Goal: Information Seeking & Learning: Find contact information

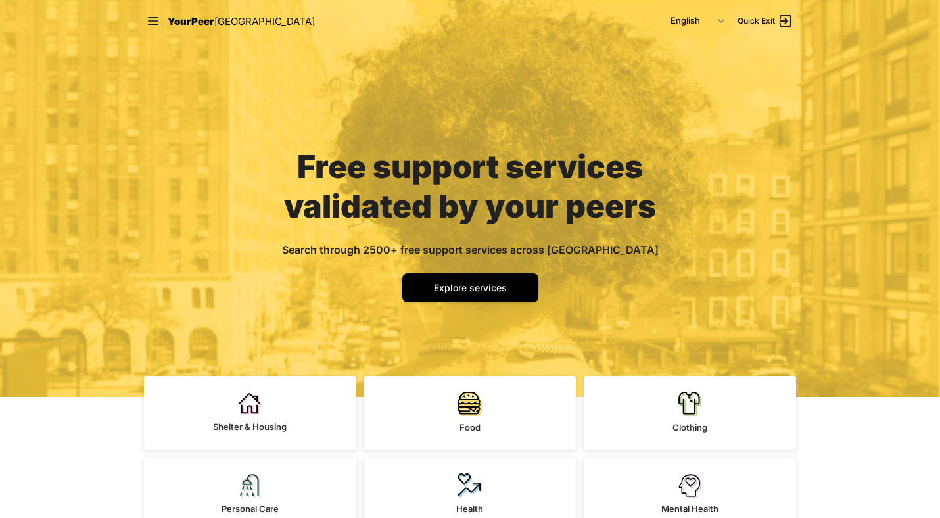
click at [848, 189] on div "Free support services validated by your peers Search through 2500+ free support…" at bounding box center [470, 198] width 940 height 397
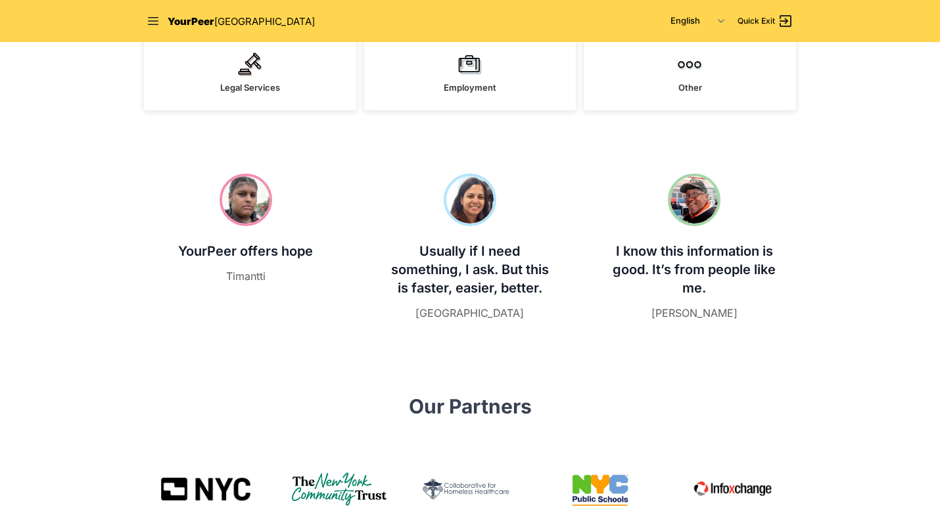
scroll to position [272, 0]
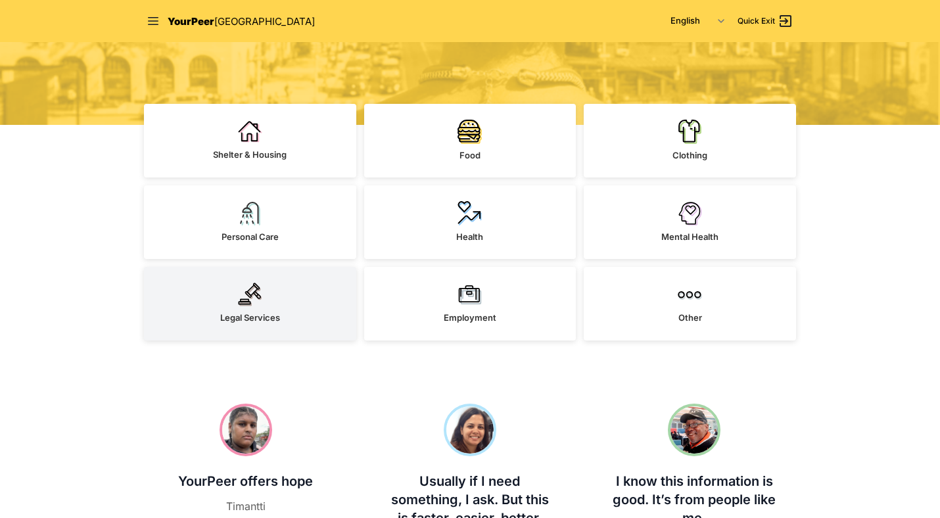
click at [288, 286] on link "Legal Services" at bounding box center [250, 304] width 212 height 74
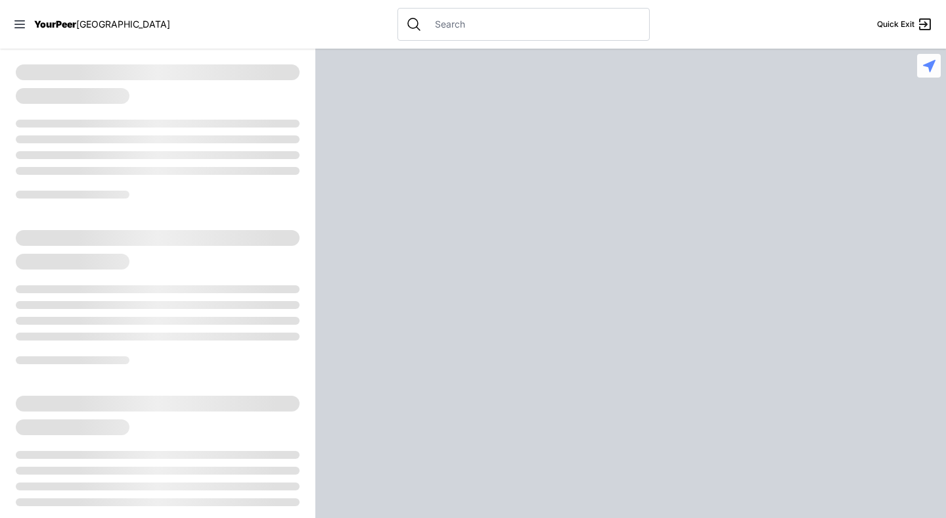
select select "recentlyUpdated"
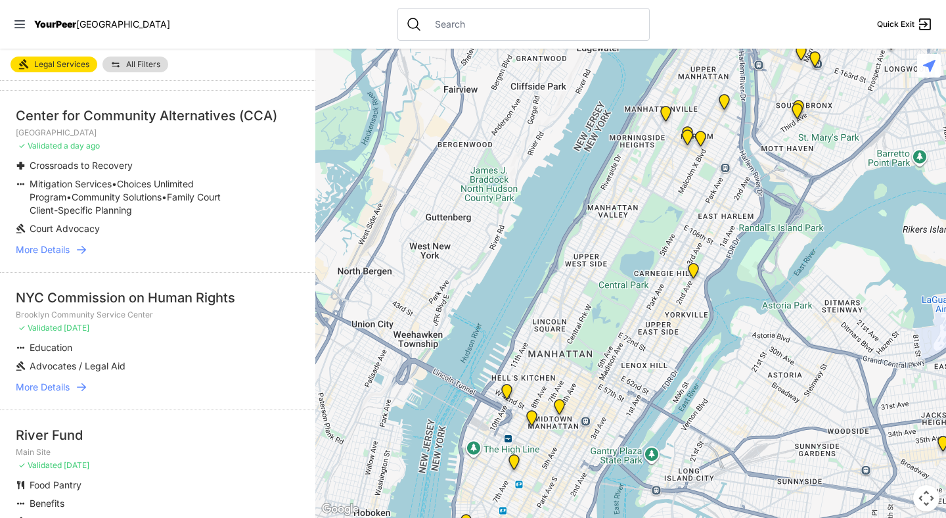
scroll to position [625, 0]
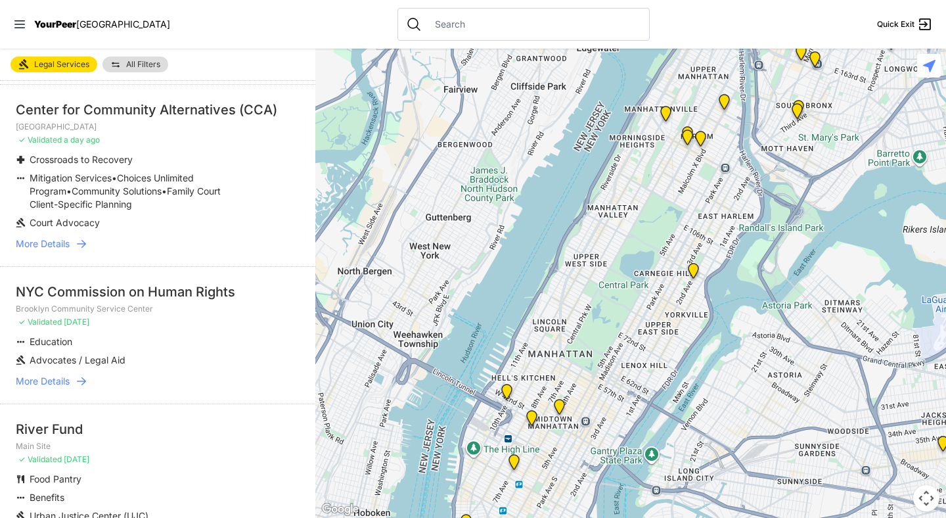
click at [73, 250] on link "More Details" at bounding box center [158, 243] width 284 height 13
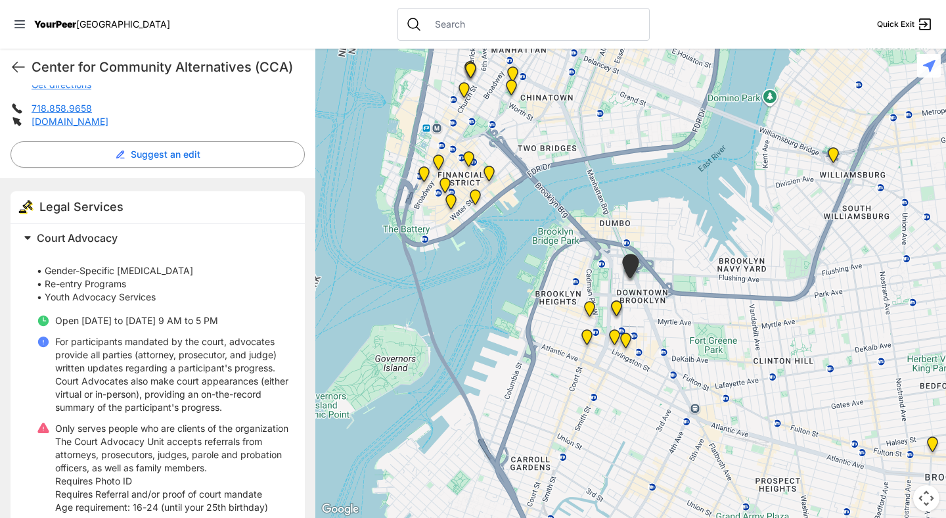
scroll to position [143, 0]
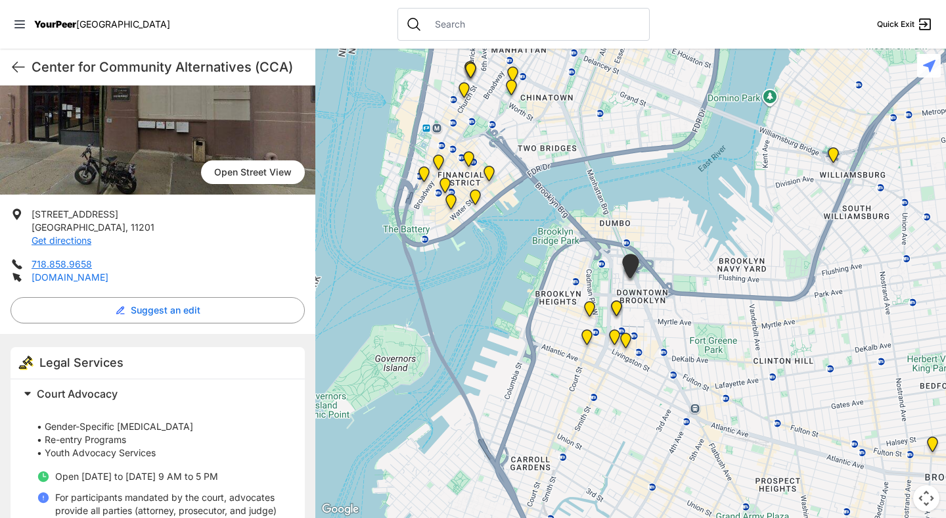
click at [108, 280] on link "[DOMAIN_NAME]" at bounding box center [70, 276] width 77 height 11
